Goal: Task Accomplishment & Management: Complete application form

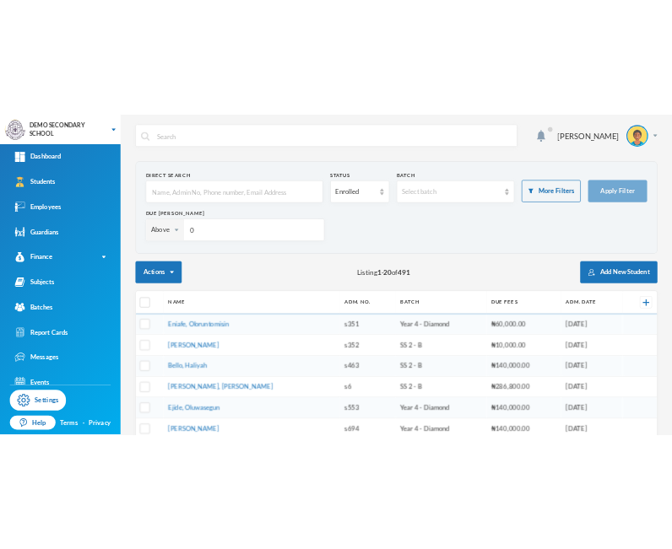
scroll to position [18, 0]
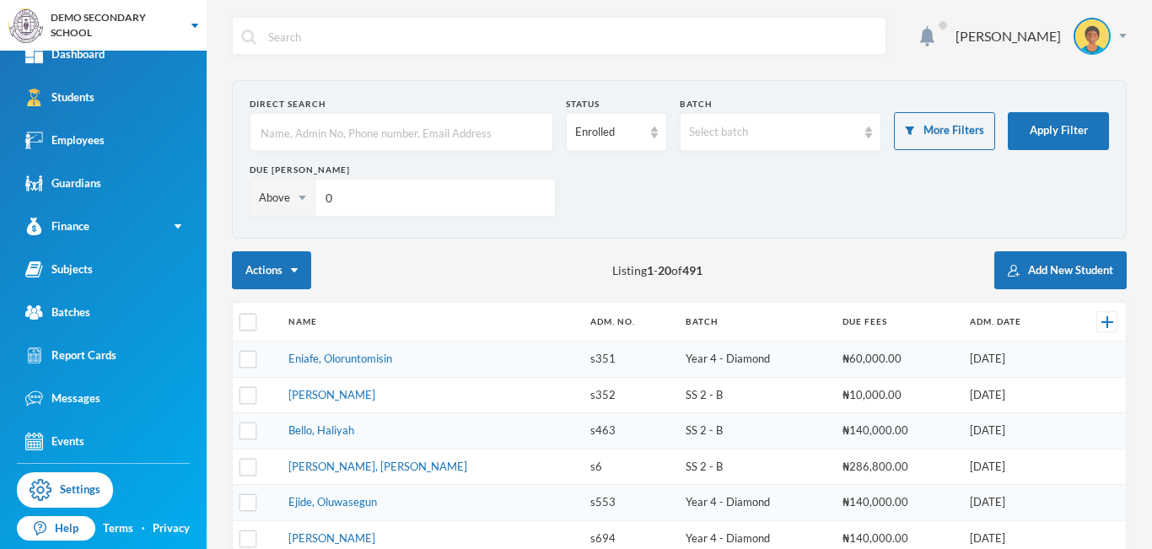
click at [1057, 266] on button "Add New Student" at bounding box center [1061, 270] width 132 height 38
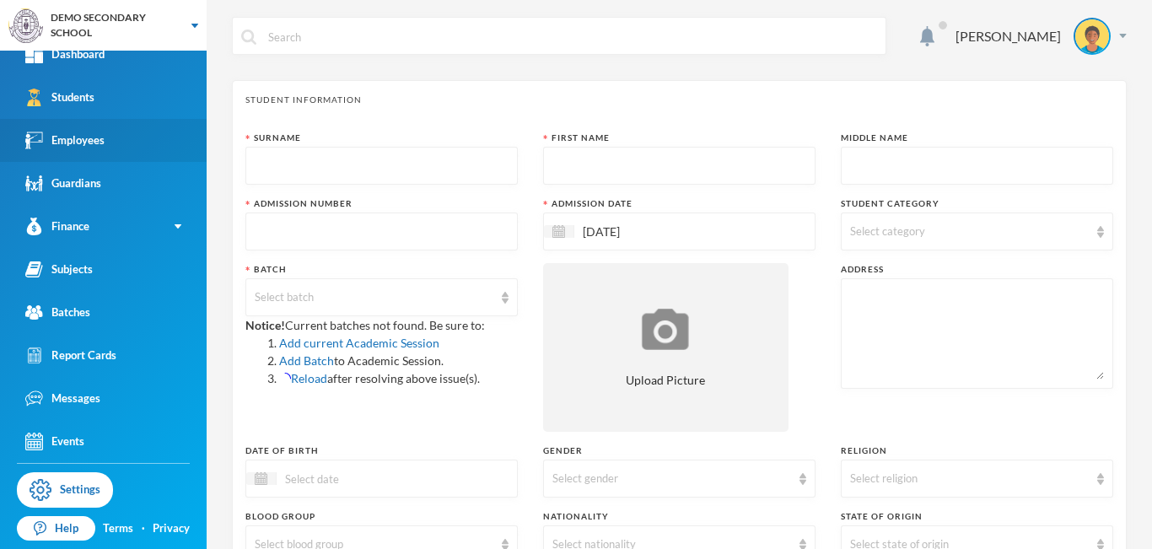
click at [76, 137] on div "Employees" at bounding box center [64, 141] width 79 height 18
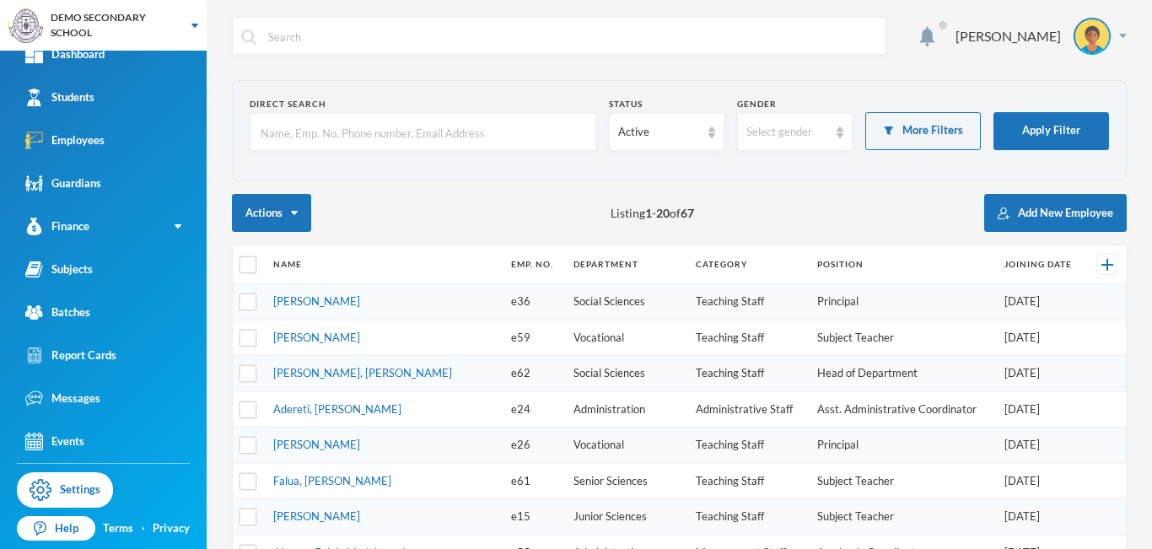
click at [868, 201] on div "Actions Listing 1 - 20 of 67 Add New Employee" at bounding box center [679, 213] width 895 height 38
click at [998, 218] on img "button" at bounding box center [1004, 214] width 12 height 12
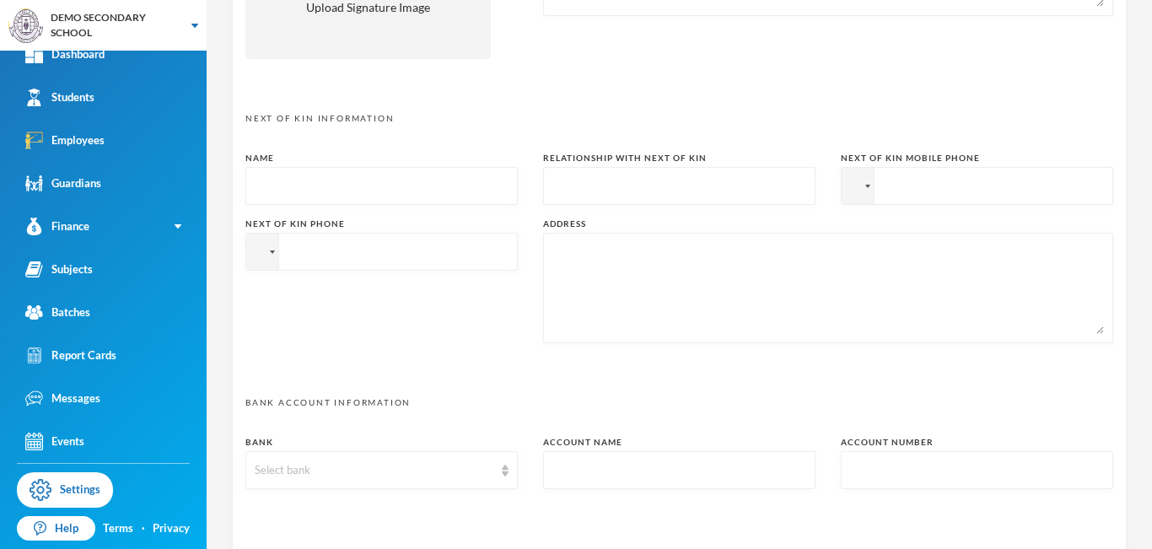
scroll to position [864, 0]
